Goal: Task Accomplishment & Management: Use online tool/utility

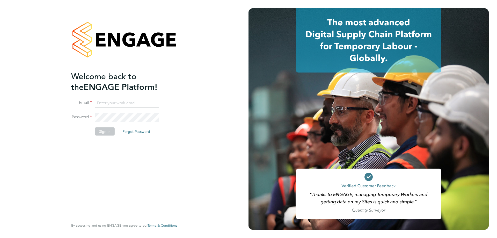
type input "amy.garcia@danielowen.co.uk"
click at [105, 131] on button "Sign In" at bounding box center [105, 131] width 20 height 8
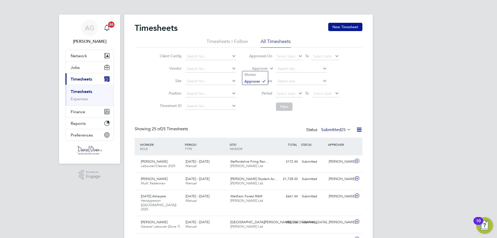
click at [268, 70] on label "Approver" at bounding box center [256, 68] width 23 height 5
click at [263, 77] on li "Worker" at bounding box center [255, 74] width 26 height 7
click at [291, 66] on input at bounding box center [301, 68] width 51 height 7
click at [288, 75] on b "Barine" at bounding box center [283, 76] width 11 height 4
type input "[PERSON_NAME]"
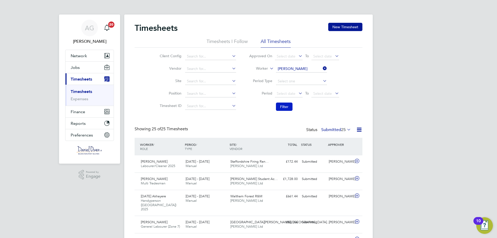
click at [282, 104] on button "Filter" at bounding box center [284, 107] width 17 height 8
